Goal: Task Accomplishment & Management: Use online tool/utility

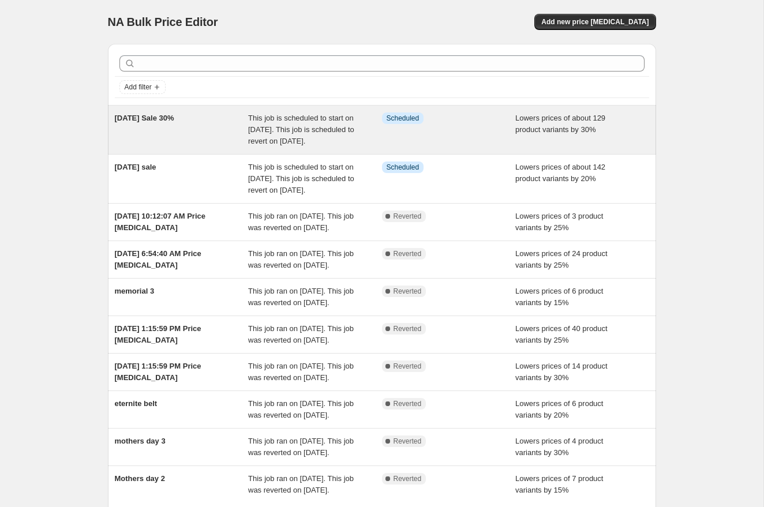
click at [279, 133] on span "This job is scheduled to start on [DATE]. This job is scheduled to revert on [D…" at bounding box center [301, 130] width 106 height 32
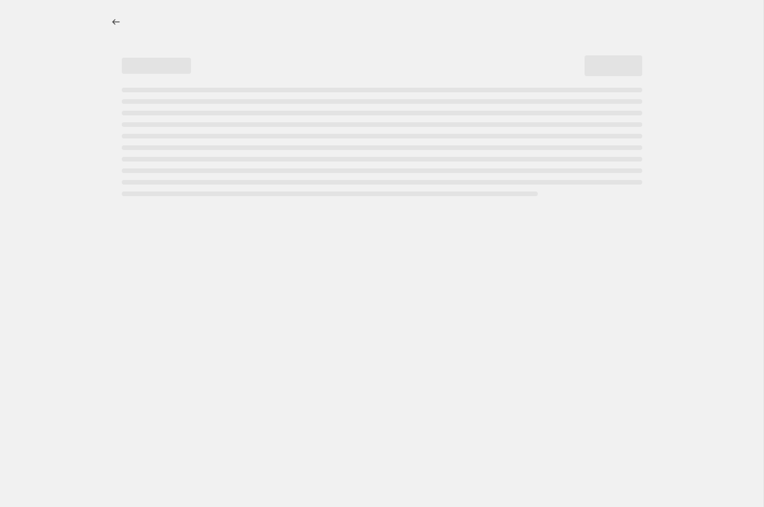
select select "percentage"
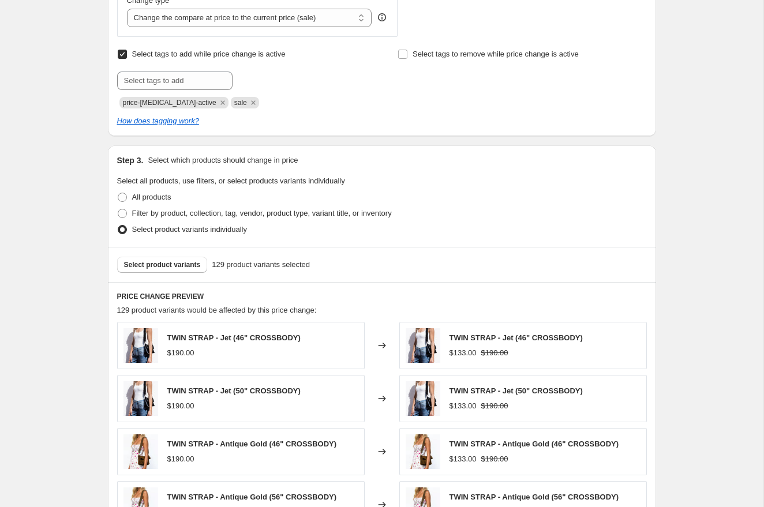
scroll to position [532, 0]
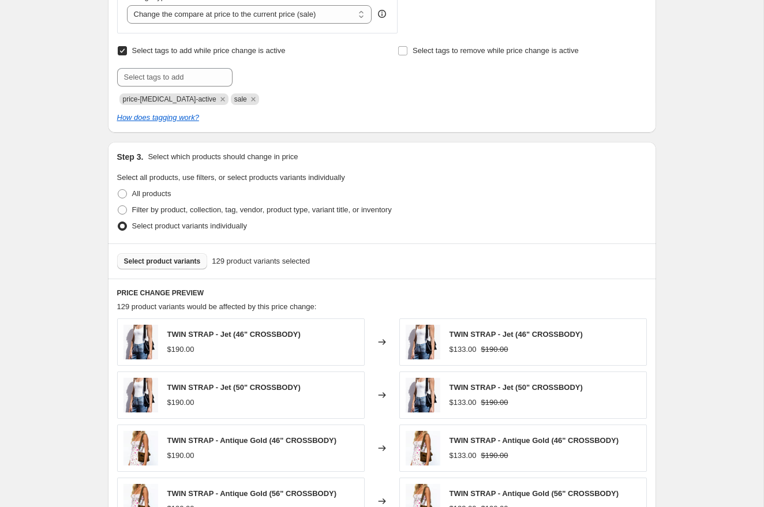
click at [185, 263] on span "Select product variants" at bounding box center [162, 261] width 77 height 9
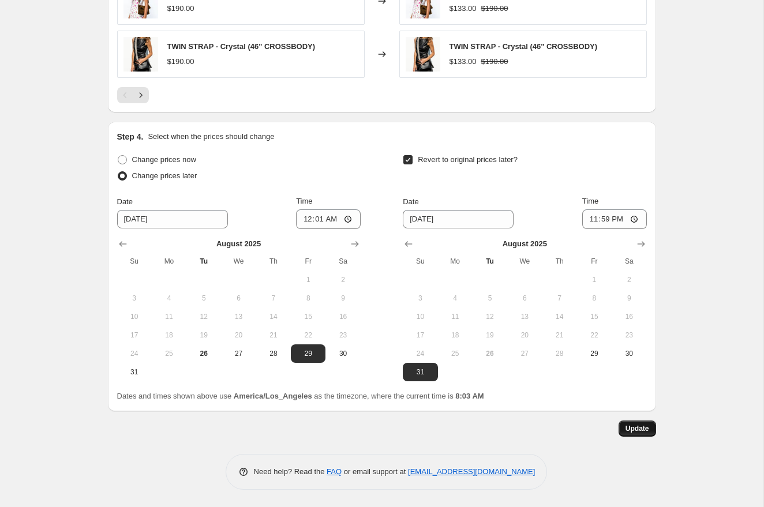
click at [624, 432] on button "Update" at bounding box center [638, 429] width 38 height 16
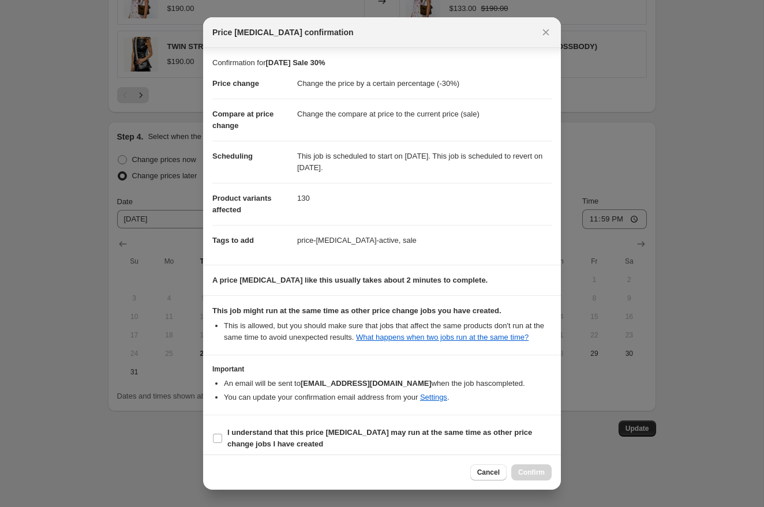
scroll to position [18, 0]
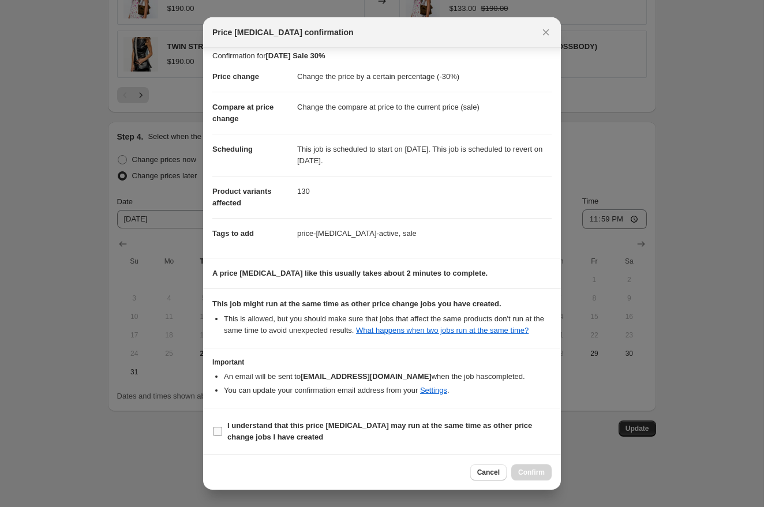
click at [218, 431] on input "I understand that this price [MEDICAL_DATA] may run at the same time as other p…" at bounding box center [217, 431] width 9 height 9
checkbox input "true"
click at [540, 473] on span "Confirm" at bounding box center [531, 472] width 27 height 9
